Goal: Transaction & Acquisition: Purchase product/service

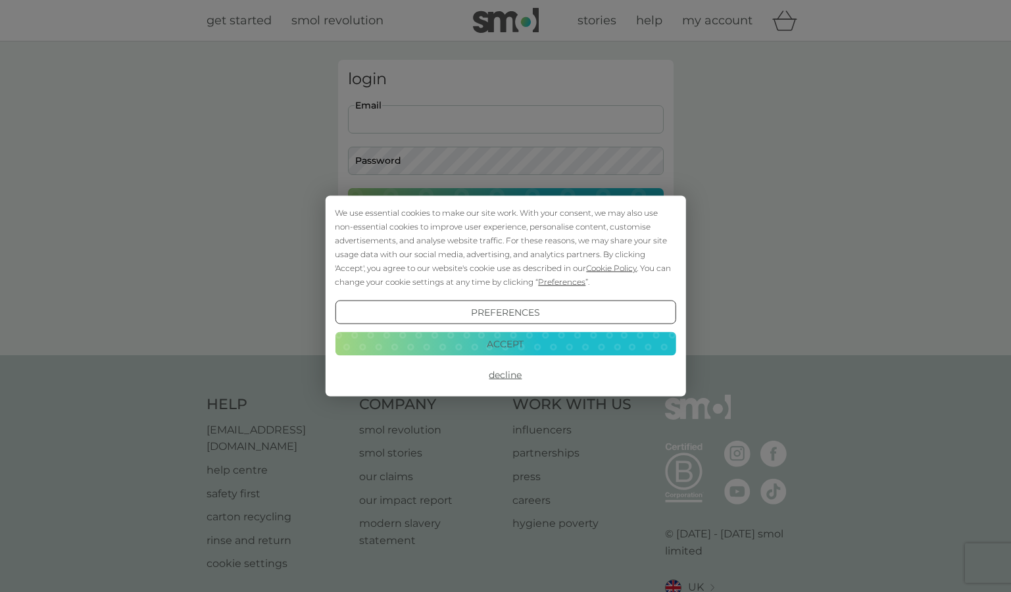
click at [535, 343] on button "Accept" at bounding box center [505, 344] width 341 height 24
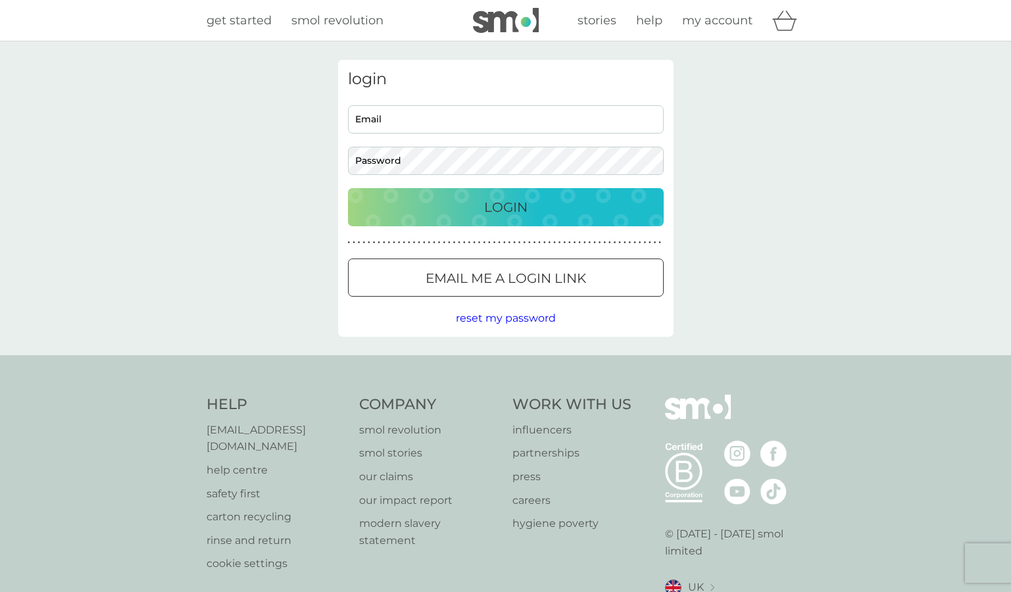
click at [437, 134] on div "Email Password" at bounding box center [506, 140] width 326 height 70
click at [436, 124] on input "Email" at bounding box center [506, 119] width 316 height 28
type input "rebeccaautumn@hotmail.co.uk"
click at [505, 207] on button "Login" at bounding box center [506, 207] width 316 height 38
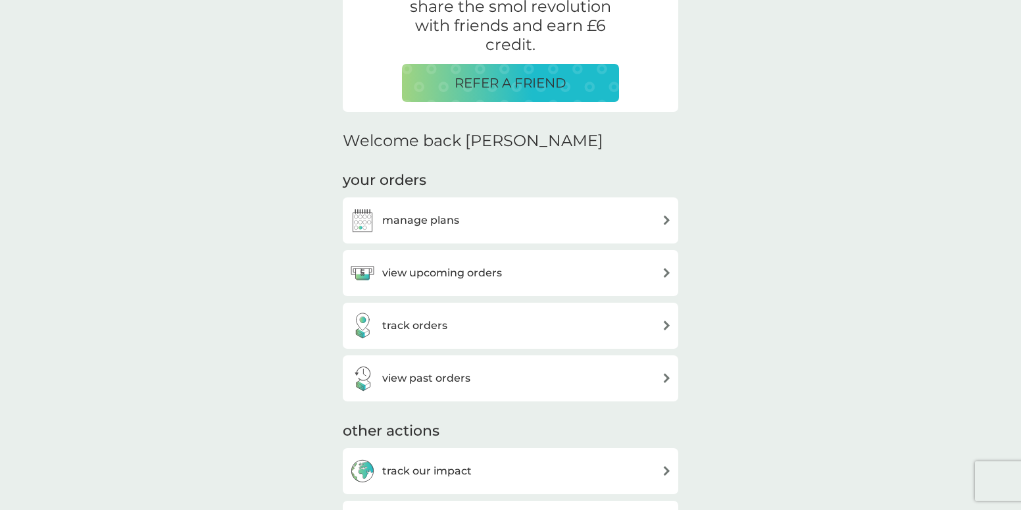
scroll to position [284, 0]
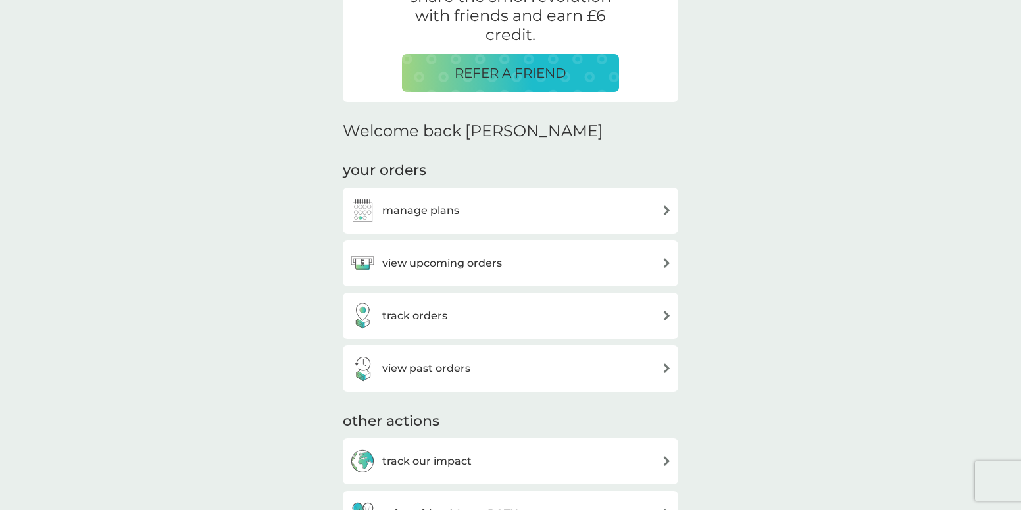
click at [416, 210] on h3 "manage plans" at bounding box center [420, 210] width 77 height 17
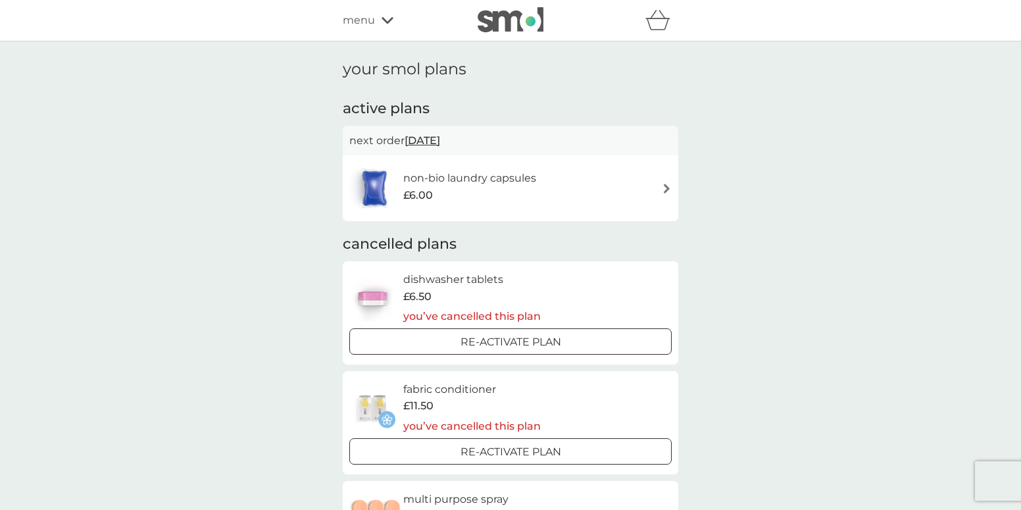
click at [333, 20] on div "refer a friend & you BOTH save smol impact smol shop your smol plans your upcom…" at bounding box center [510, 20] width 1021 height 41
click at [353, 20] on span "menu" at bounding box center [359, 20] width 32 height 17
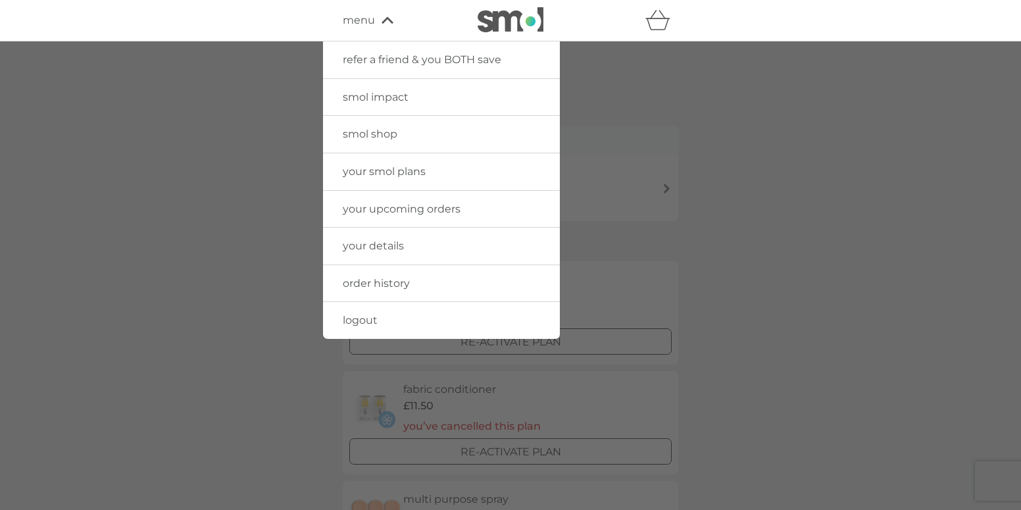
click at [389, 139] on span "smol shop" at bounding box center [370, 134] width 55 height 13
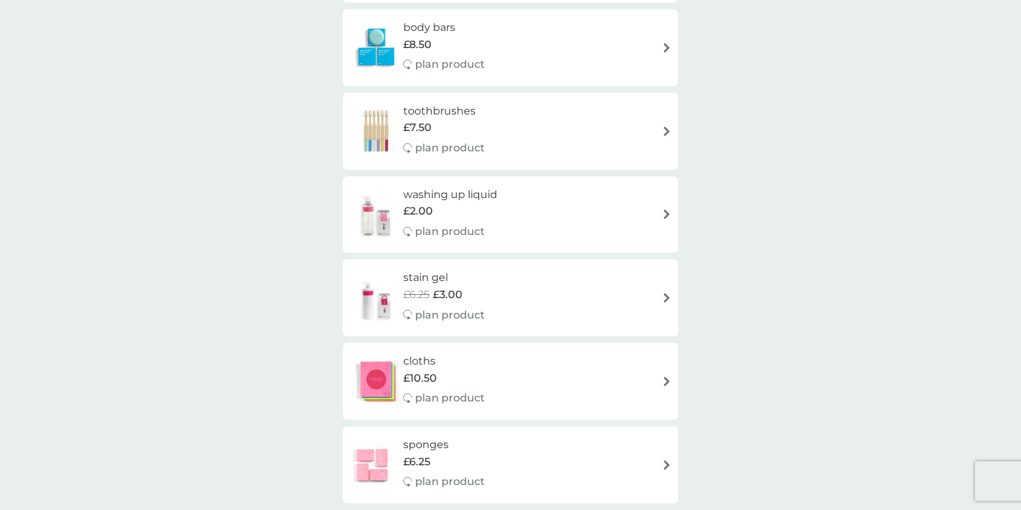
scroll to position [1035, 0]
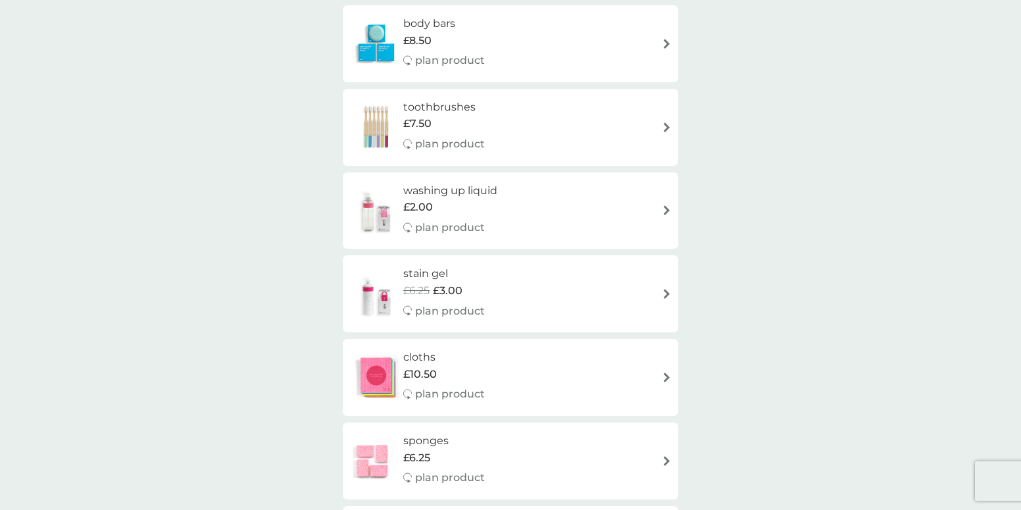
click at [478, 182] on h6 "washing up liquid" at bounding box center [450, 190] width 94 height 17
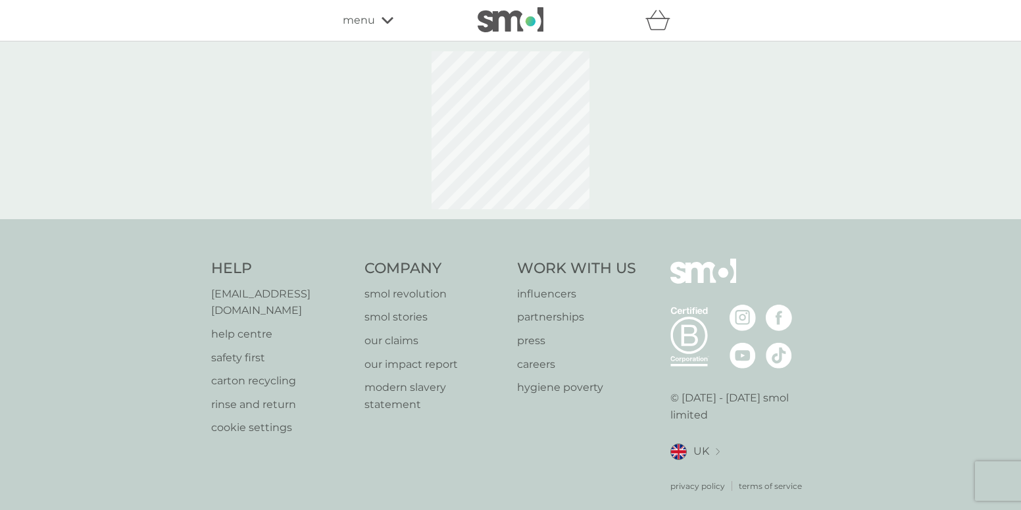
select select "112"
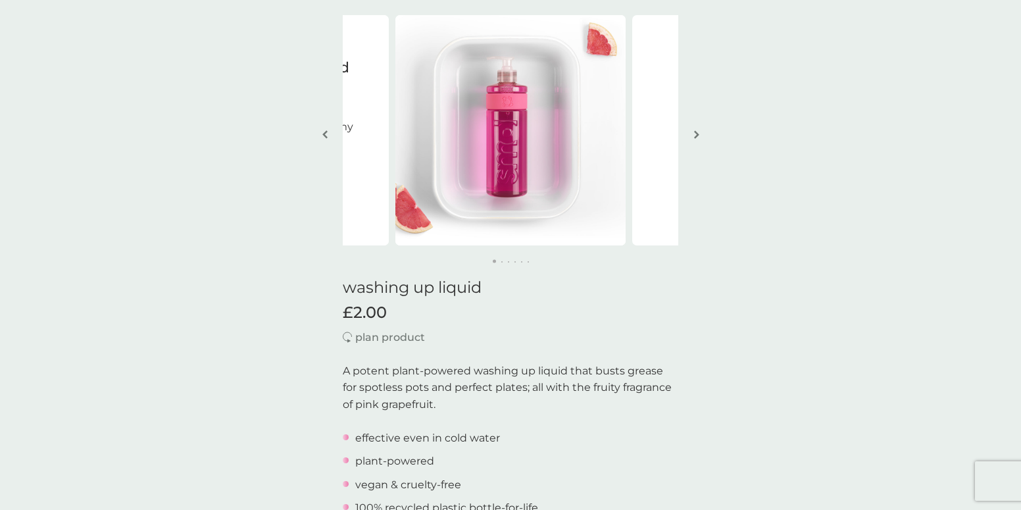
scroll to position [78, 0]
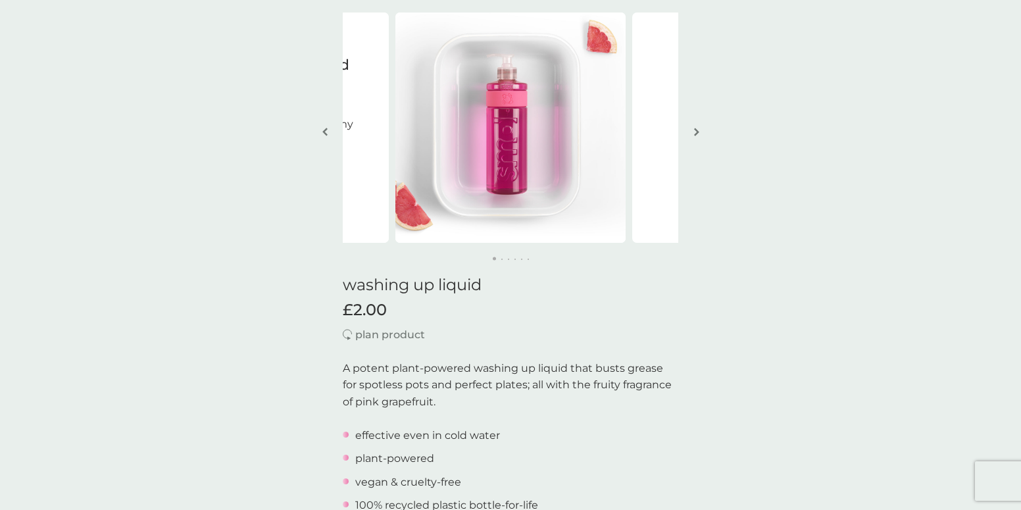
click at [696, 132] on img "button" at bounding box center [696, 132] width 5 height 10
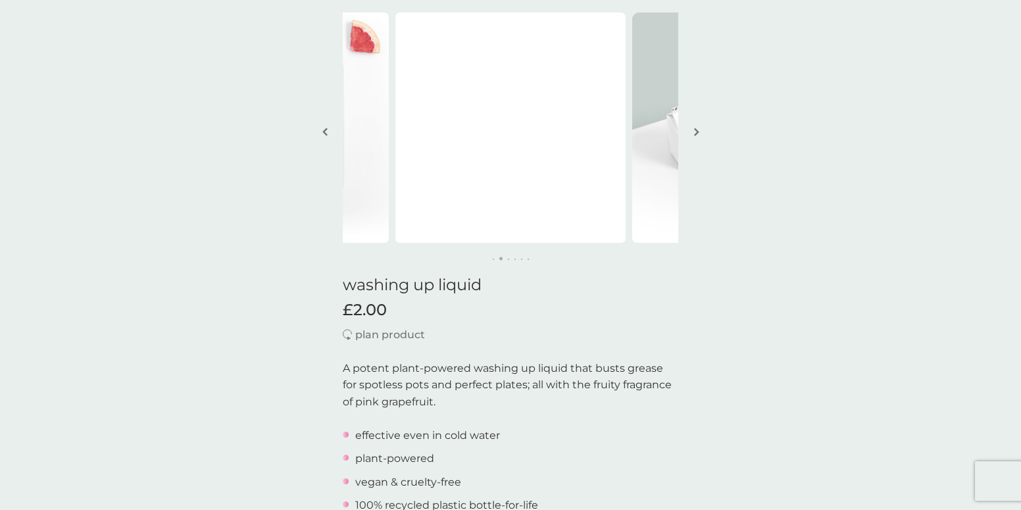
click at [694, 134] on img "button" at bounding box center [696, 132] width 5 height 10
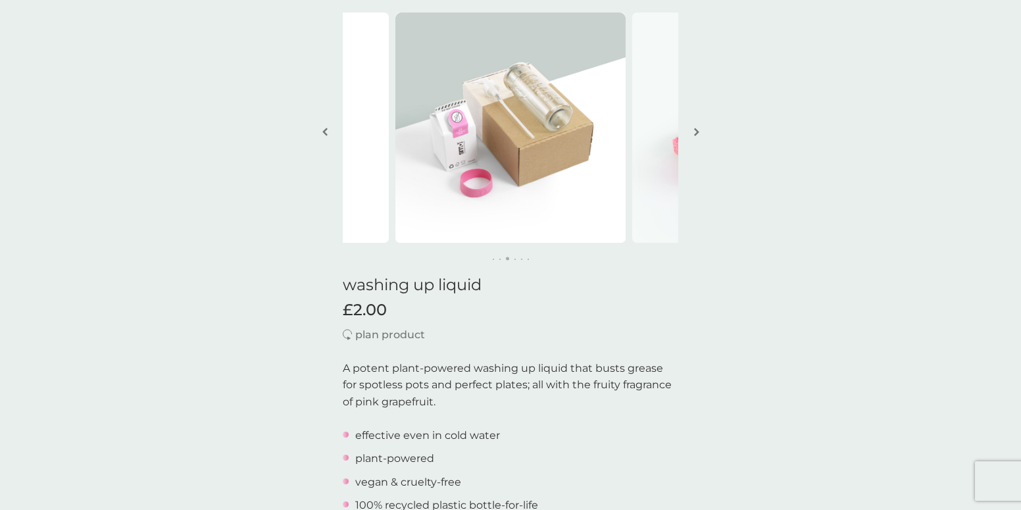
click at [694, 134] on img "button" at bounding box center [696, 132] width 5 height 10
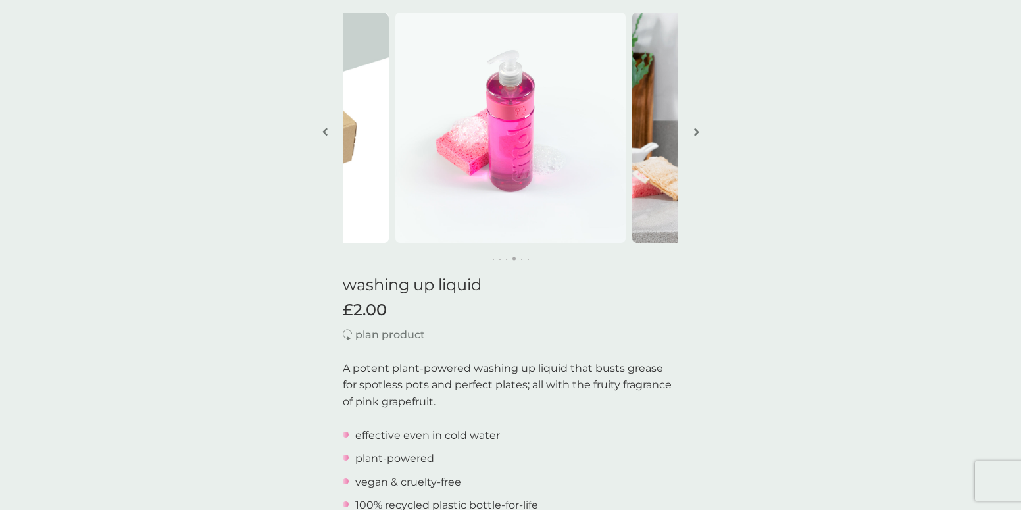
click at [694, 134] on img "button" at bounding box center [696, 132] width 5 height 10
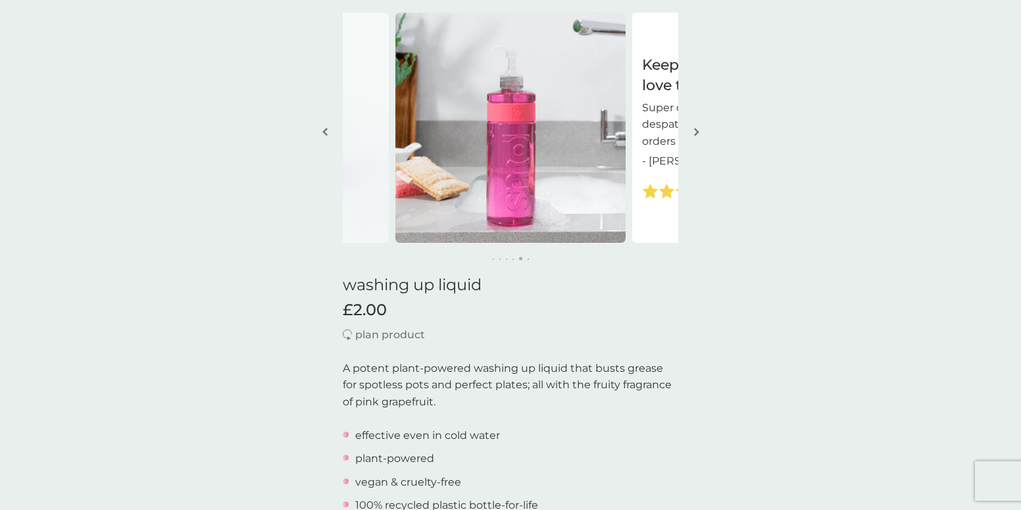
click at [694, 134] on img "button" at bounding box center [696, 132] width 5 height 10
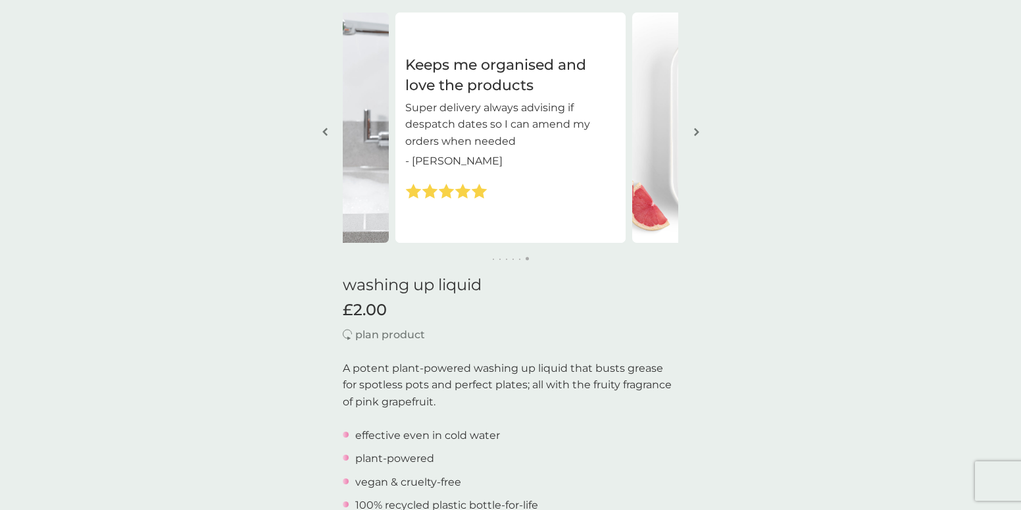
click at [694, 134] on img "button" at bounding box center [696, 132] width 5 height 10
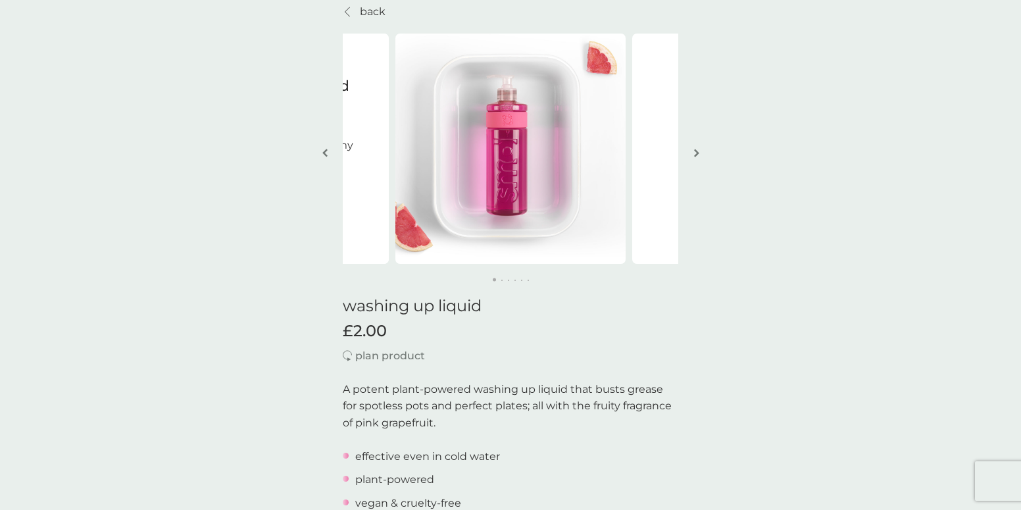
scroll to position [54, 0]
click at [695, 145] on button "button" at bounding box center [697, 157] width 10 height 66
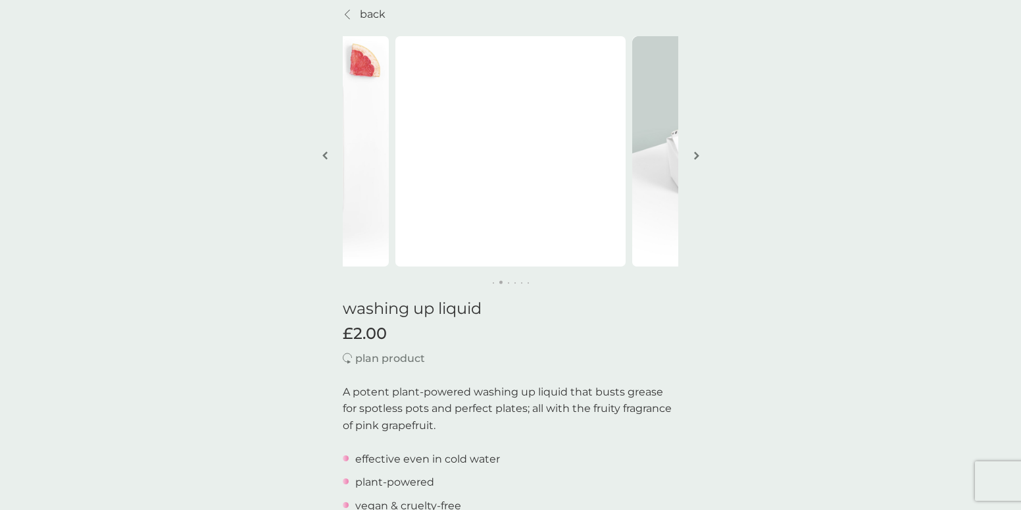
click at [696, 153] on img "button" at bounding box center [696, 156] width 5 height 10
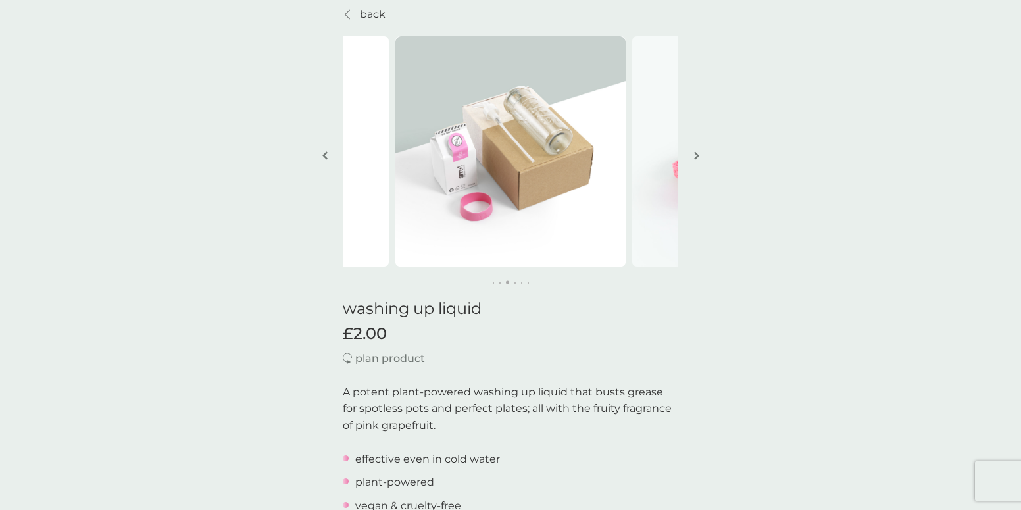
click at [372, 361] on p "plan product" at bounding box center [390, 358] width 70 height 17
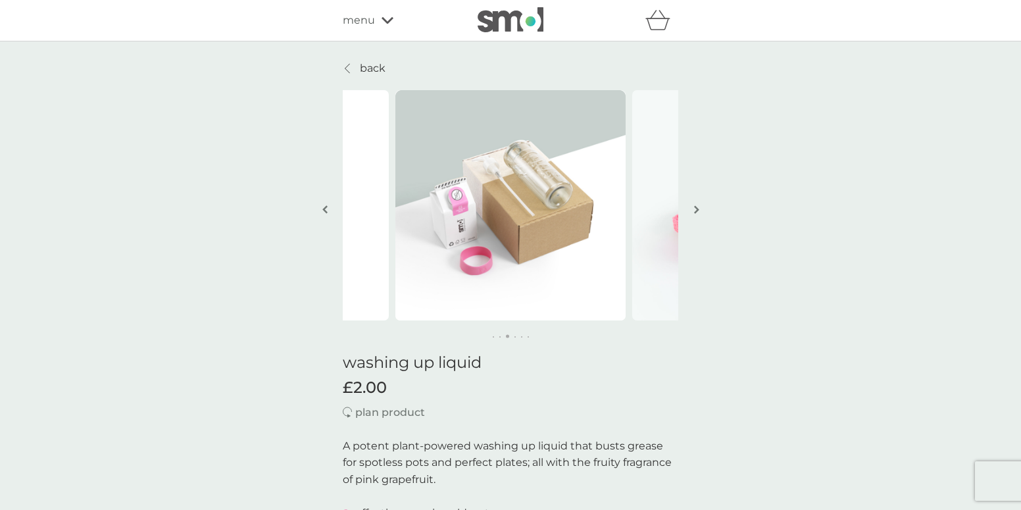
scroll to position [0, 0]
